Goal: Task Accomplishment & Management: Use online tool/utility

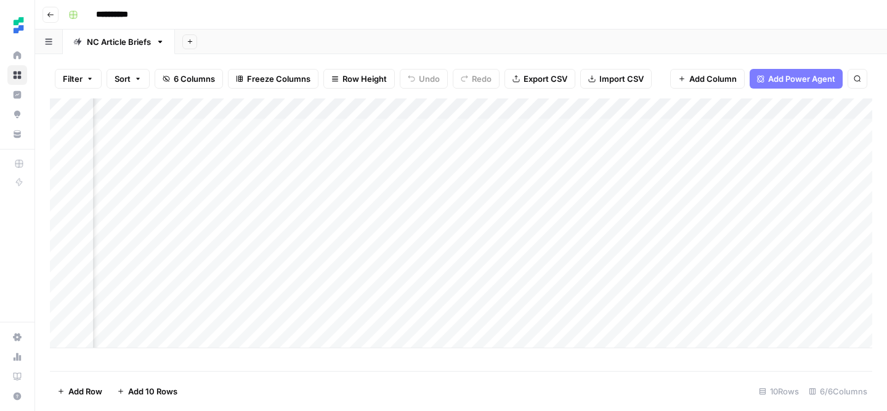
scroll to position [0, 166]
click at [587, 315] on div "Add Column" at bounding box center [461, 224] width 822 height 250
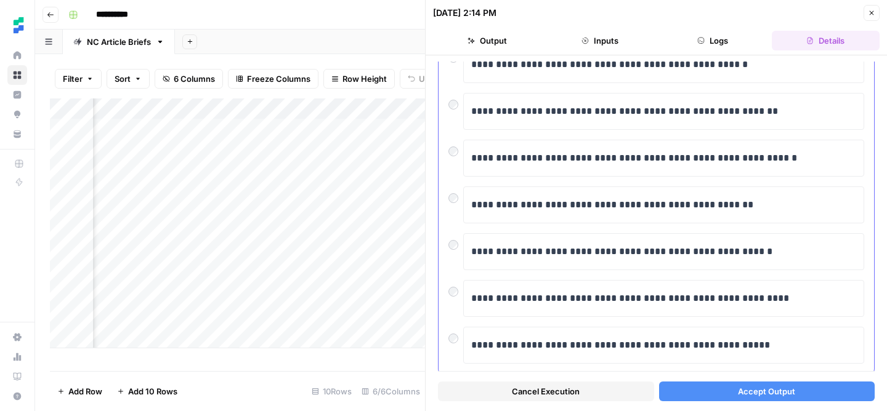
scroll to position [243, 0]
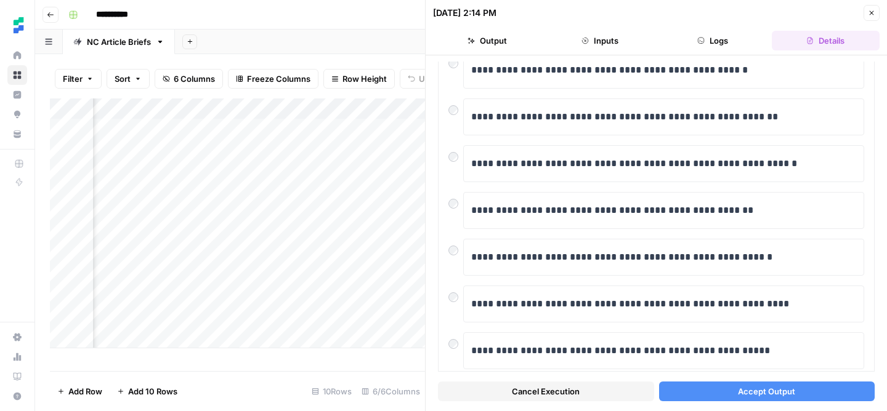
click at [548, 395] on span "Cancel Execution" at bounding box center [546, 392] width 68 height 12
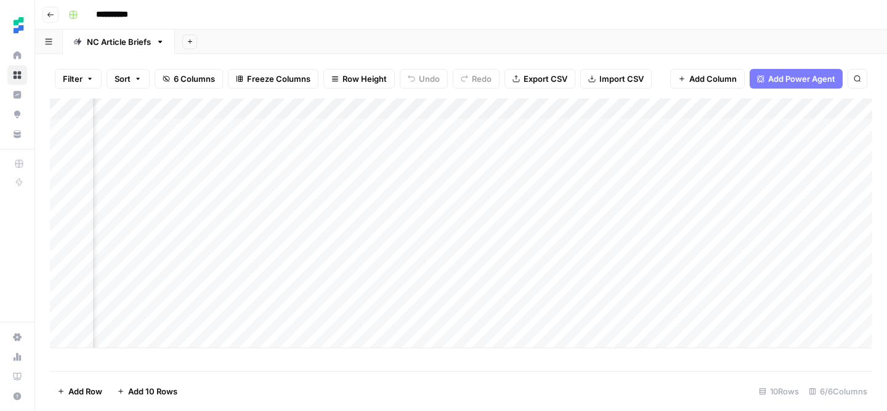
scroll to position [0, 180]
click at [679, 297] on div "Add Column" at bounding box center [461, 224] width 822 height 250
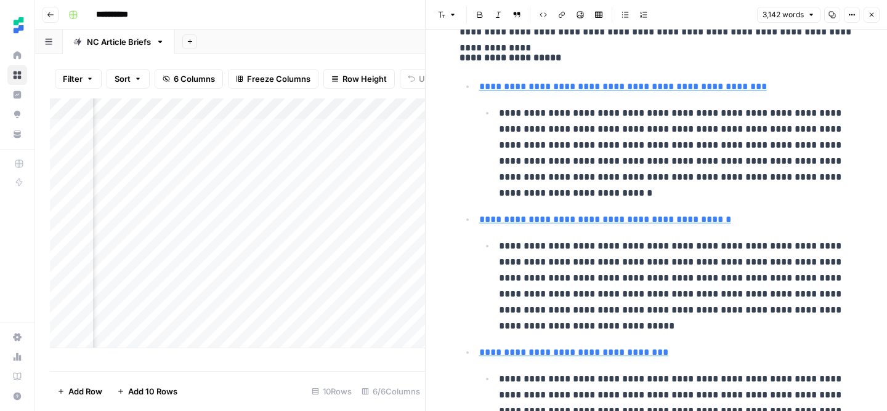
scroll to position [390, 0]
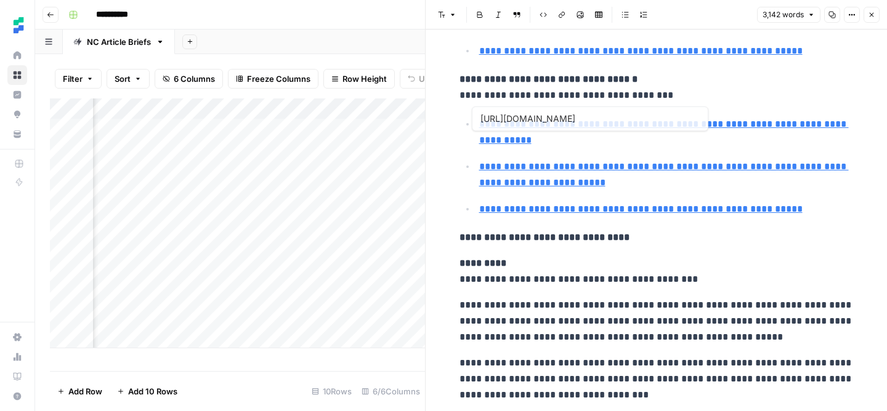
type input "[URL][DOMAIN_NAME]"
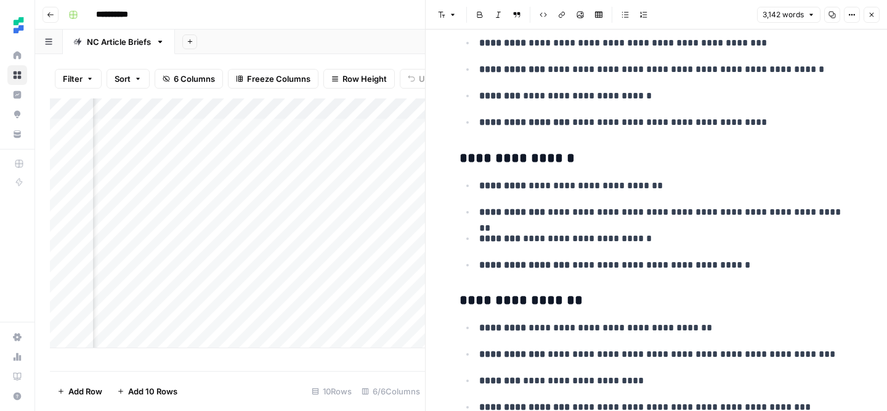
scroll to position [6738, 0]
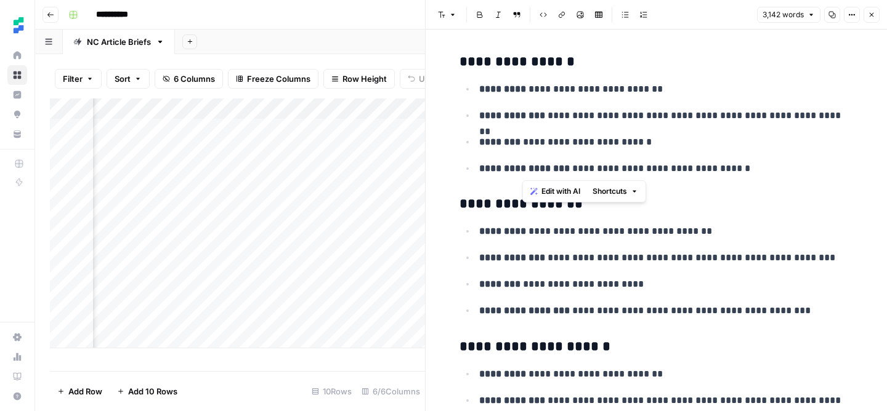
drag, startPoint x: 525, startPoint y: 100, endPoint x: 786, endPoint y: 175, distance: 271.1
copy div "**********"
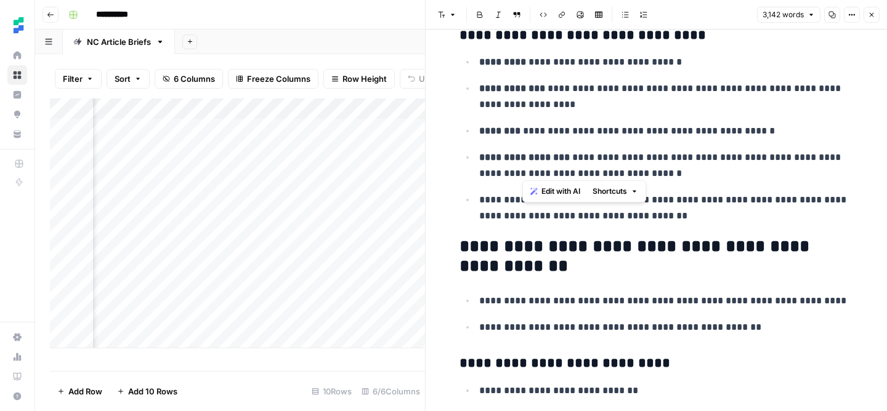
scroll to position [7434, 0]
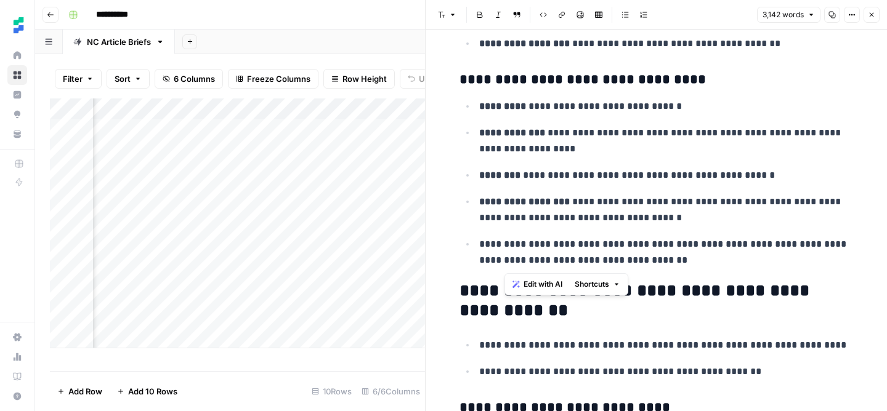
drag, startPoint x: 653, startPoint y: 258, endPoint x: 506, endPoint y: 86, distance: 225.9
copy div "**********"
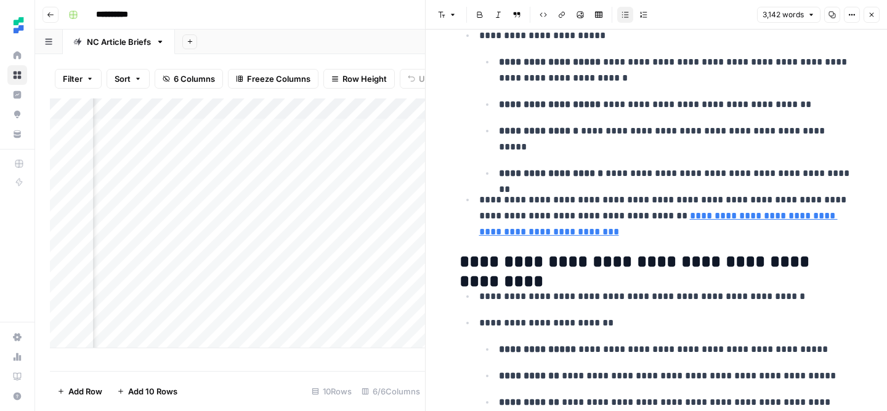
scroll to position [8843, 0]
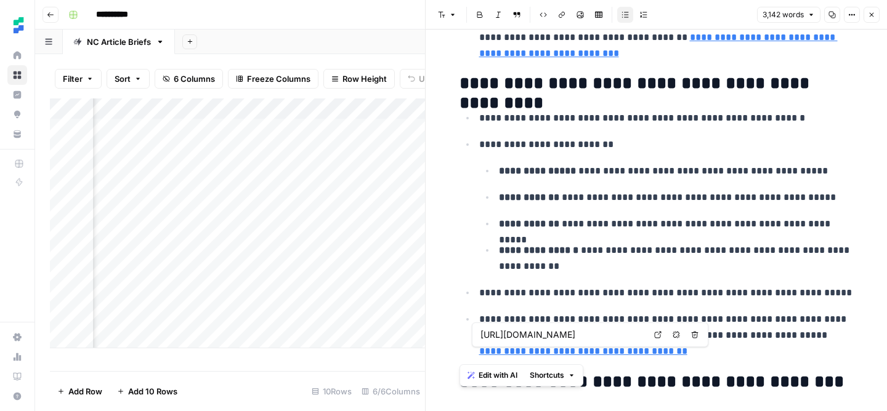
drag, startPoint x: 460, startPoint y: 209, endPoint x: 713, endPoint y: 357, distance: 292.6
copy div "**********"
